Goal: Information Seeking & Learning: Learn about a topic

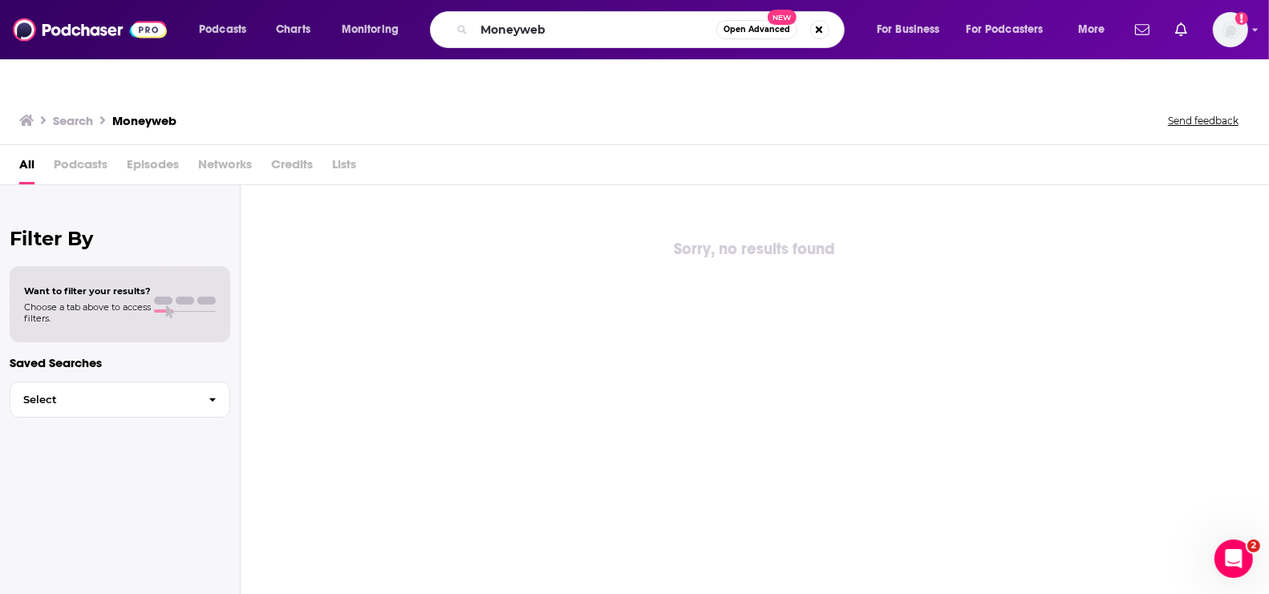
click at [417, 33] on div "Podcasts Charts Monitoring Moneyweb Open Advanced New For Business For Podcaste…" at bounding box center [654, 29] width 933 height 37
click at [482, 34] on input "eyond the obvious" at bounding box center [595, 30] width 242 height 26
click at [686, 26] on input "beyond the obvious" at bounding box center [595, 30] width 242 height 26
type input "beyond the obvious"
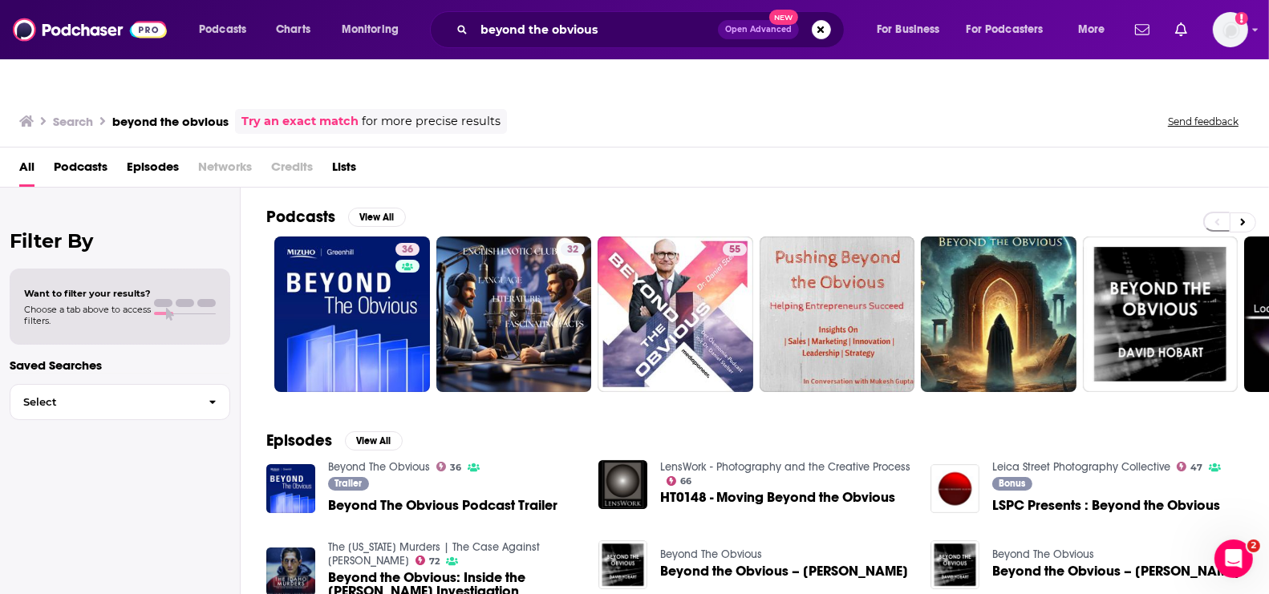
scroll to position [41, 0]
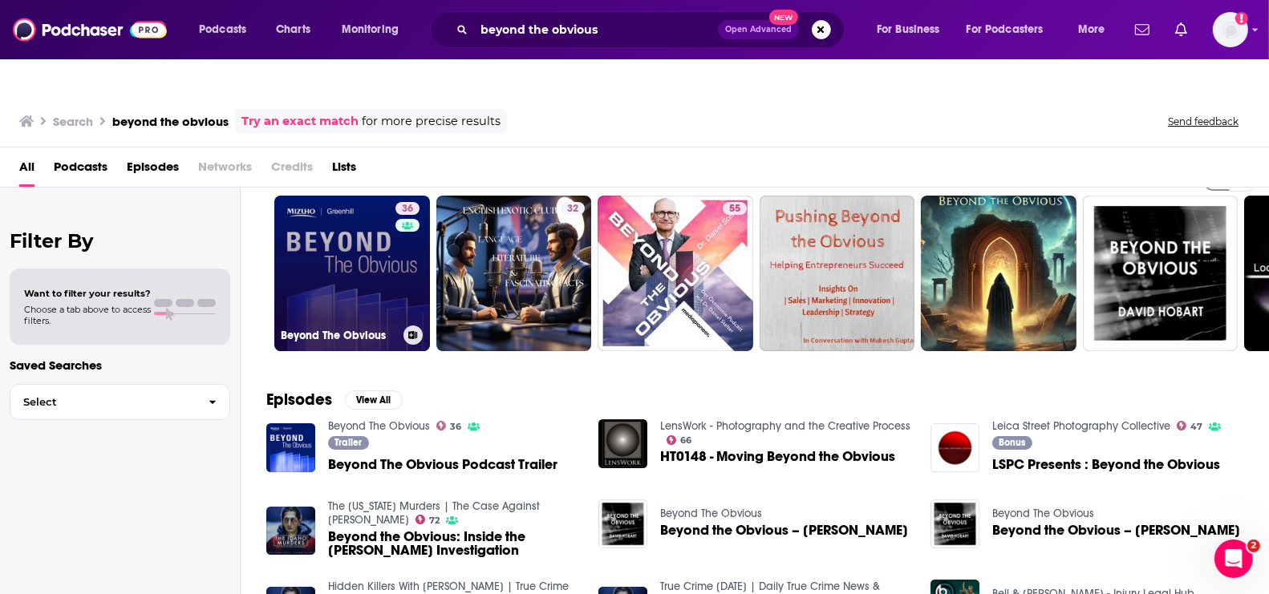
click at [392, 234] on link "36 Beyond The Obvious" at bounding box center [352, 274] width 156 height 156
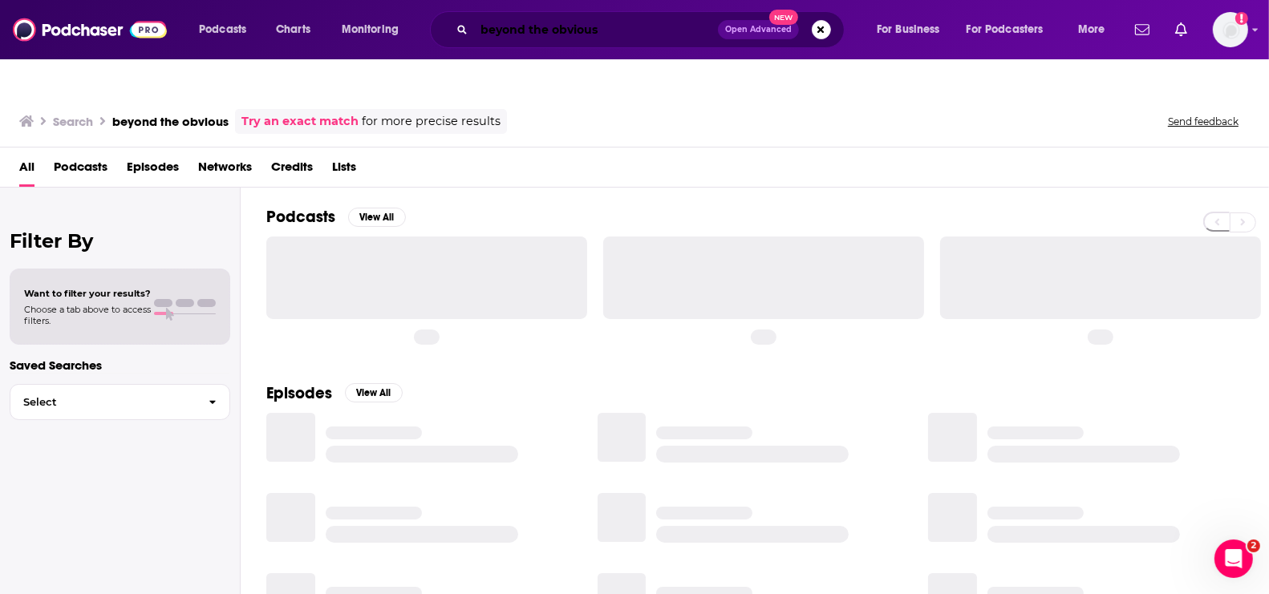
click at [615, 32] on input "beyond the obvious" at bounding box center [596, 30] width 244 height 26
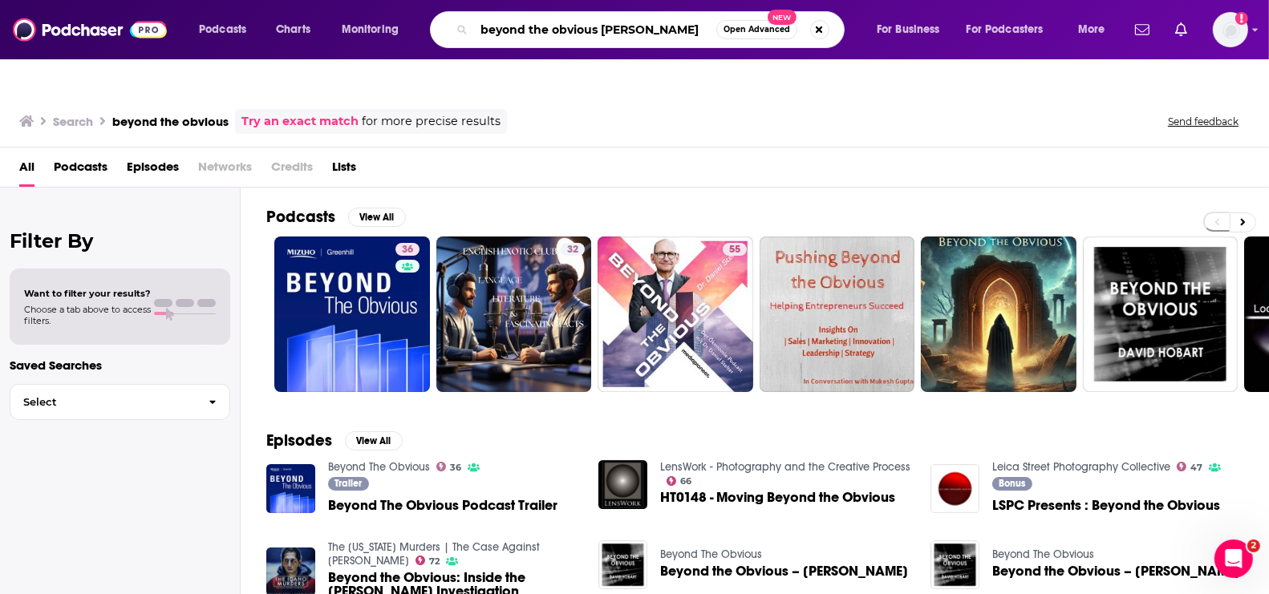
type input "beyond the obvious [PERSON_NAME]"
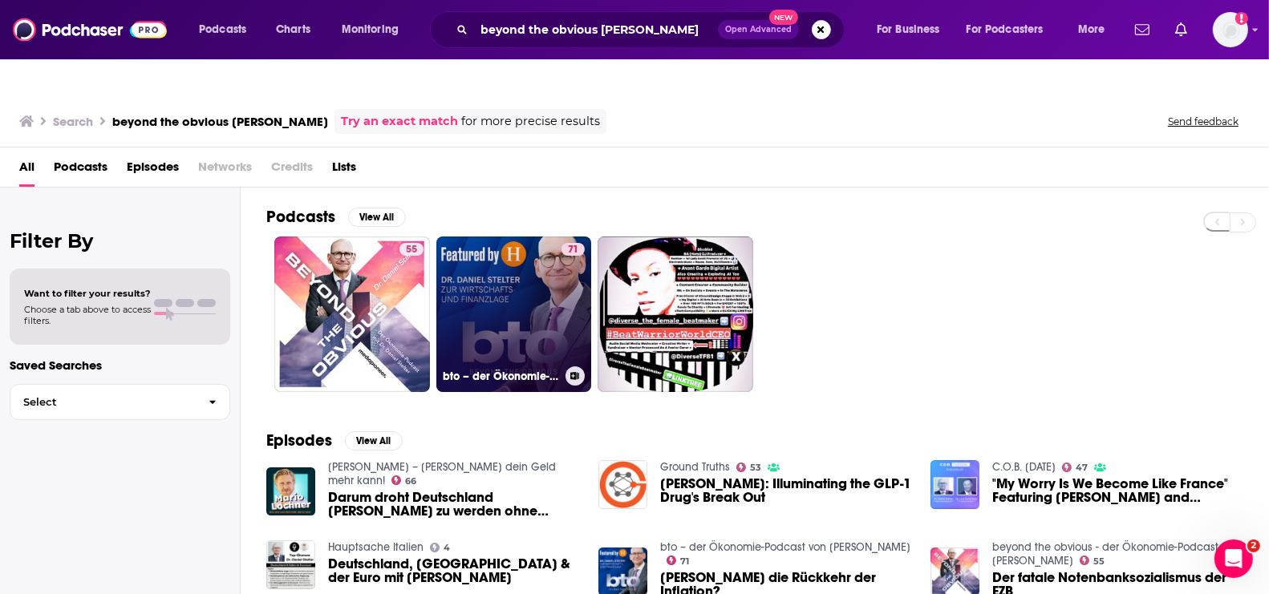
click at [481, 284] on link "71 bto – der Ökonomie-Podcast von [PERSON_NAME]" at bounding box center [514, 315] width 156 height 156
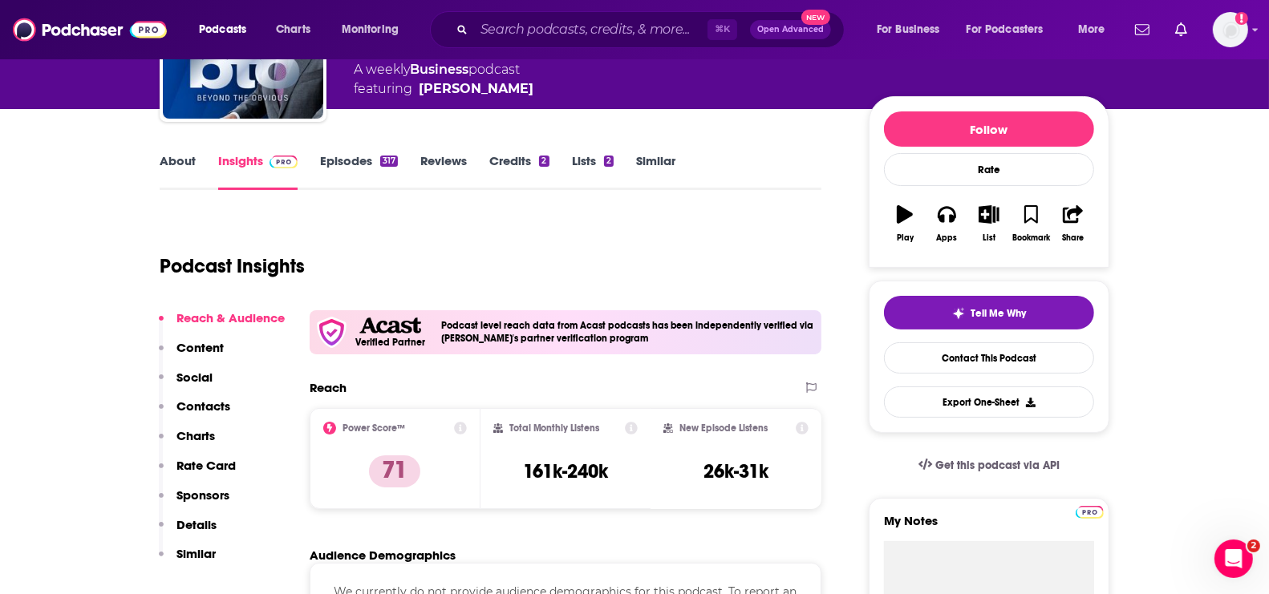
scroll to position [251, 0]
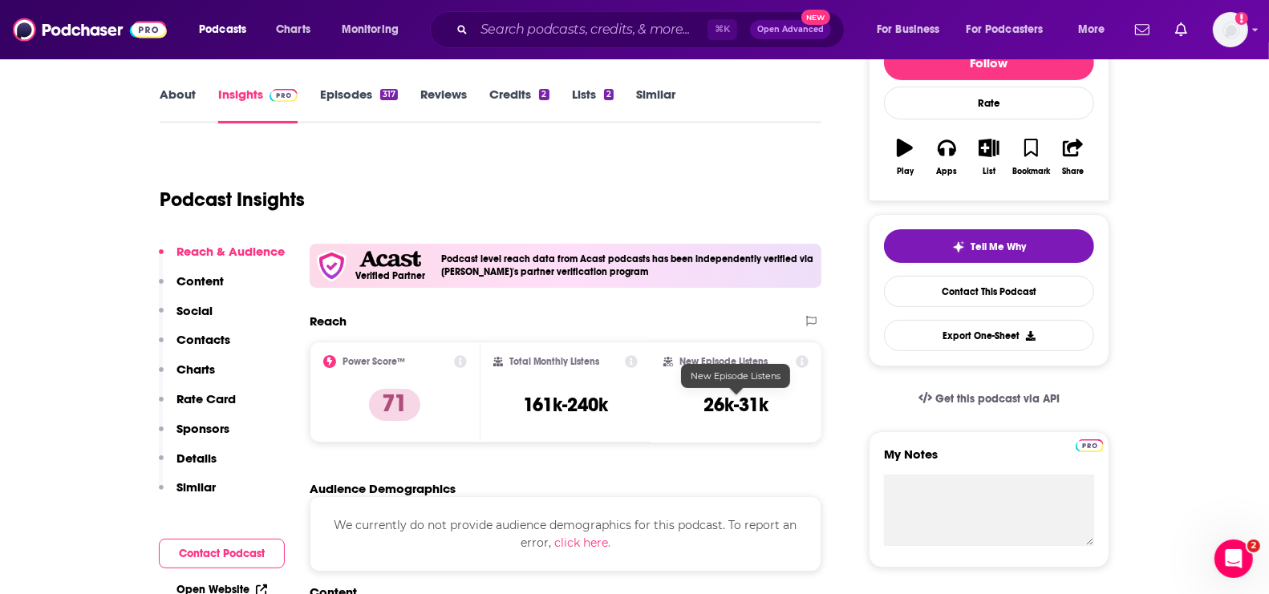
click at [705, 393] on h3 "26k-31k" at bounding box center [735, 405] width 65 height 24
drag, startPoint x: 705, startPoint y: 367, endPoint x: 749, endPoint y: 367, distance: 44.1
click at [749, 393] on h3 "26k-31k" at bounding box center [735, 405] width 65 height 24
click at [537, 26] on input "Search podcasts, credits, & more..." at bounding box center [590, 30] width 233 height 26
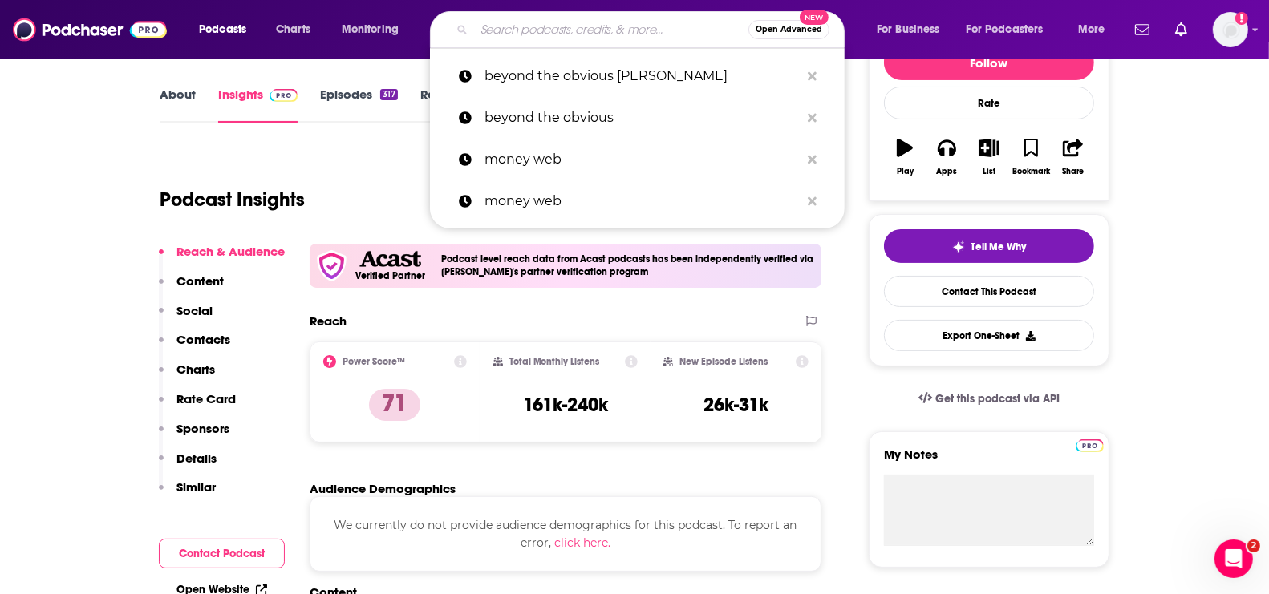
paste input "Doppelgänger"
type input "Doppelgänger"
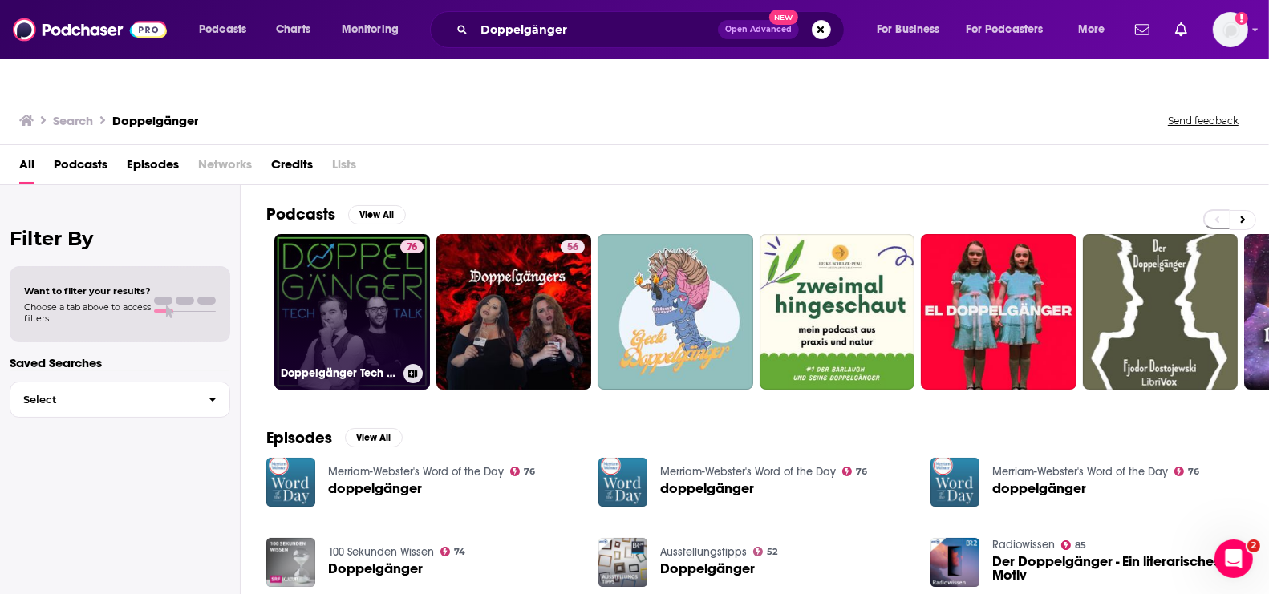
click at [375, 265] on link "76 Doppelgänger Tech Talk" at bounding box center [352, 312] width 156 height 156
